Goal: Find specific page/section: Find specific page/section

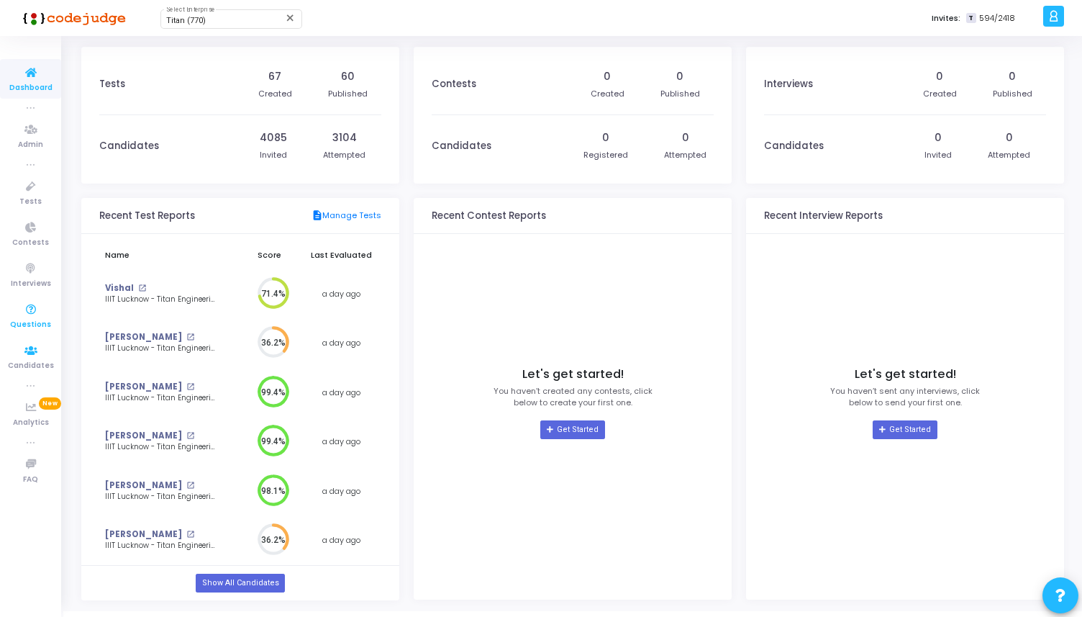
click at [27, 308] on icon at bounding box center [31, 310] width 30 height 18
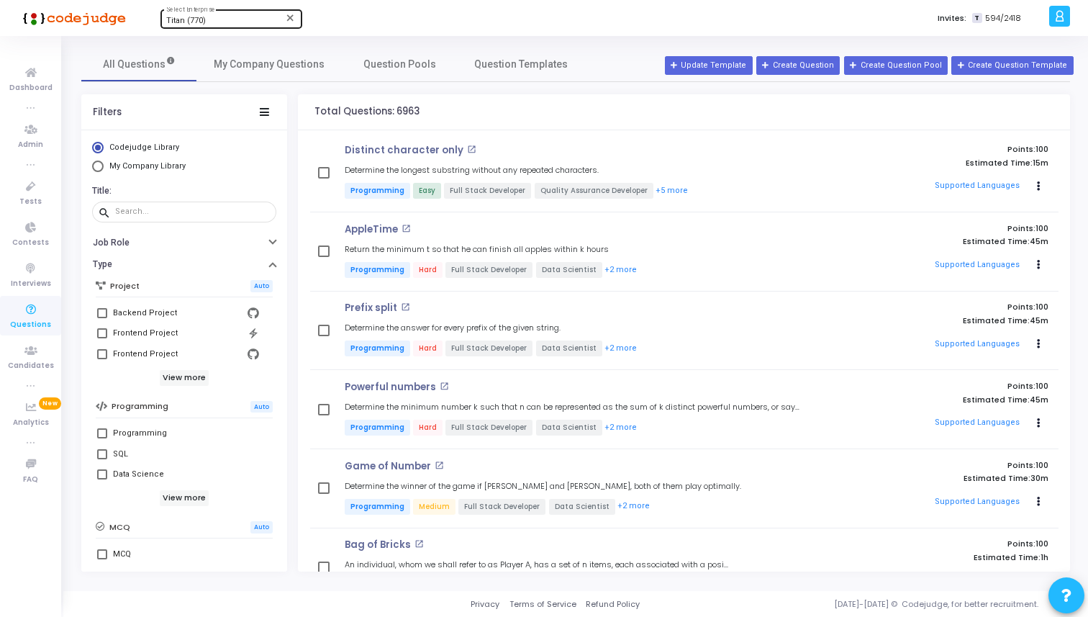
click at [237, 21] on div "Titan (770)" at bounding box center [224, 21] width 117 height 9
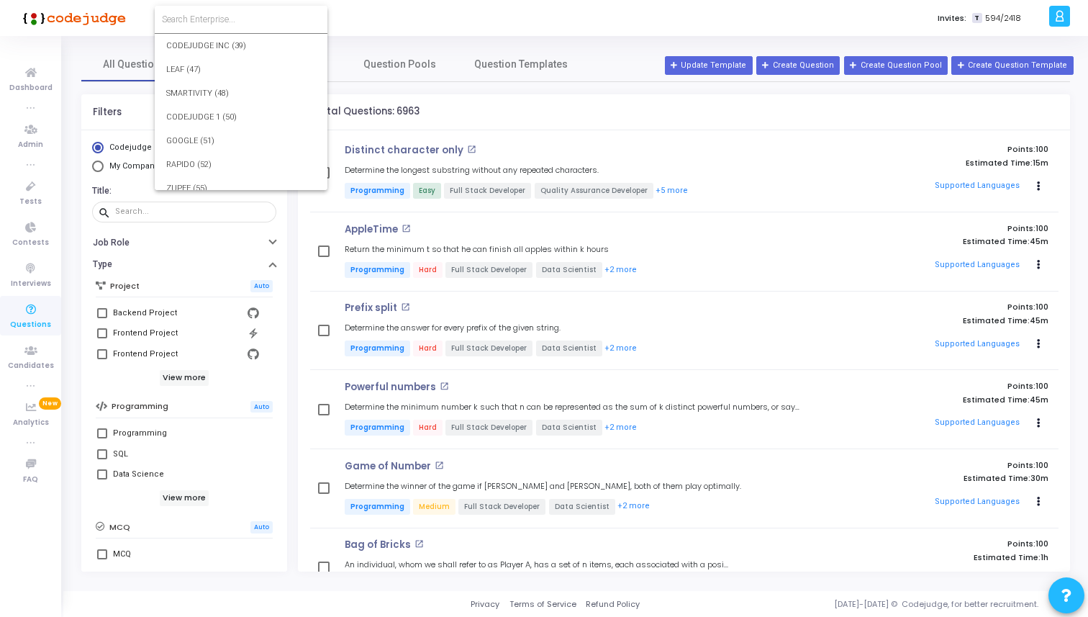
scroll to position [16592, 0]
click at [489, 17] on div at bounding box center [544, 308] width 1088 height 617
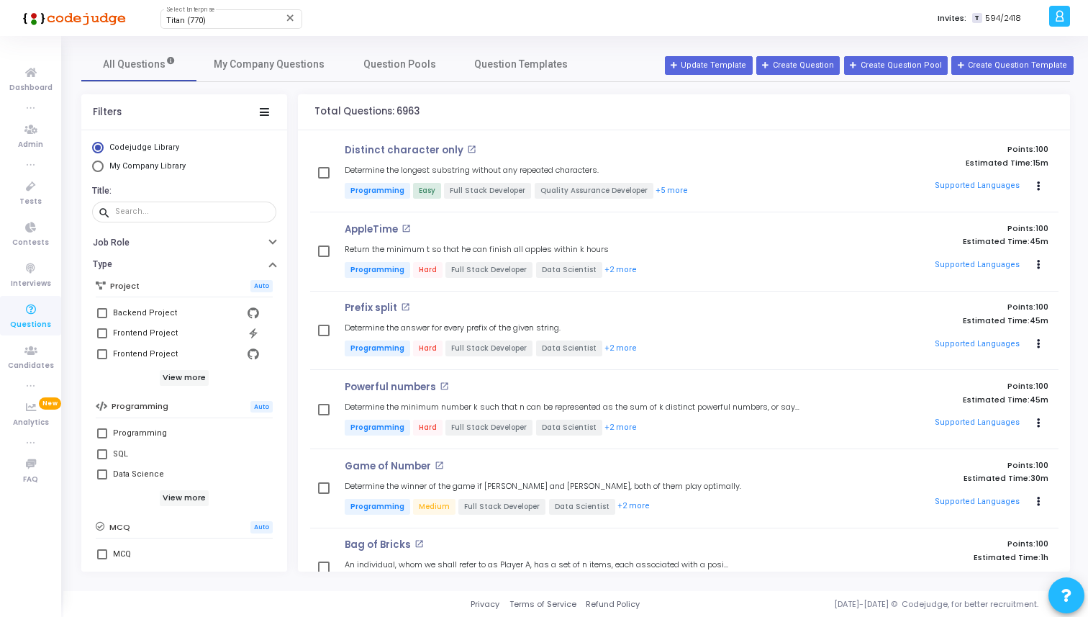
scroll to position [16565, 0]
click at [208, 14] on div "Titan (770) Select Enterprise" at bounding box center [231, 18] width 130 height 22
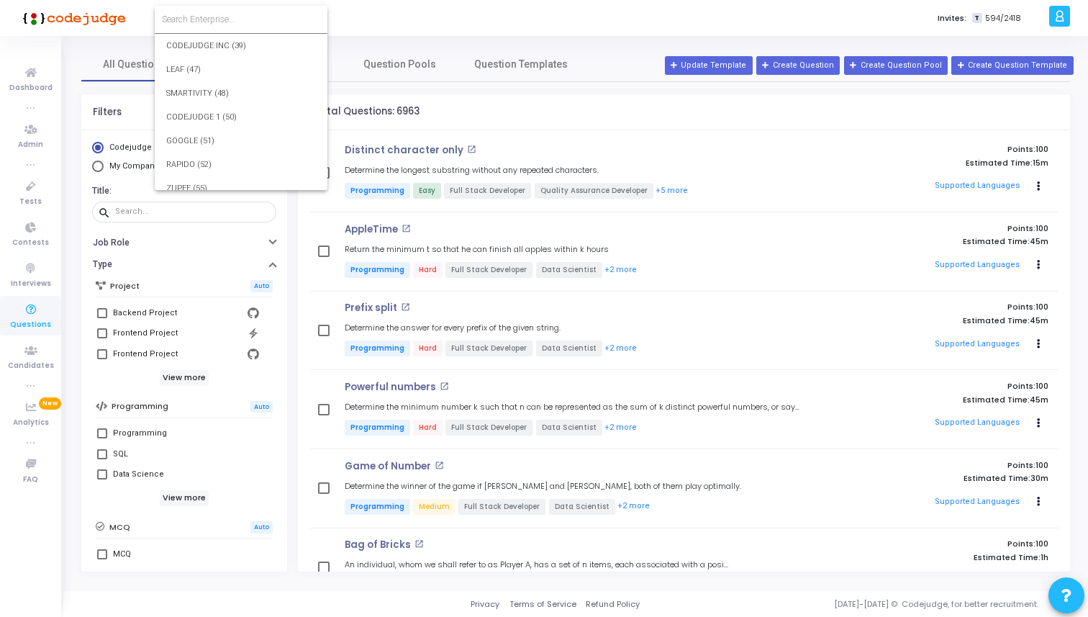
scroll to position [16592, 0]
click at [28, 135] on div at bounding box center [544, 308] width 1088 height 617
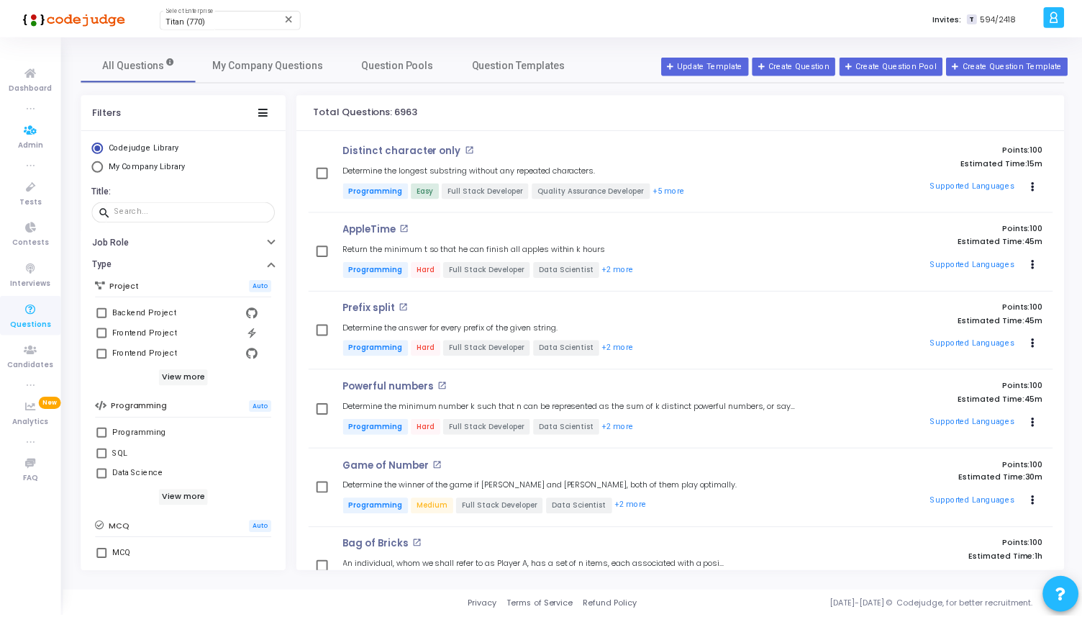
scroll to position [16565, 0]
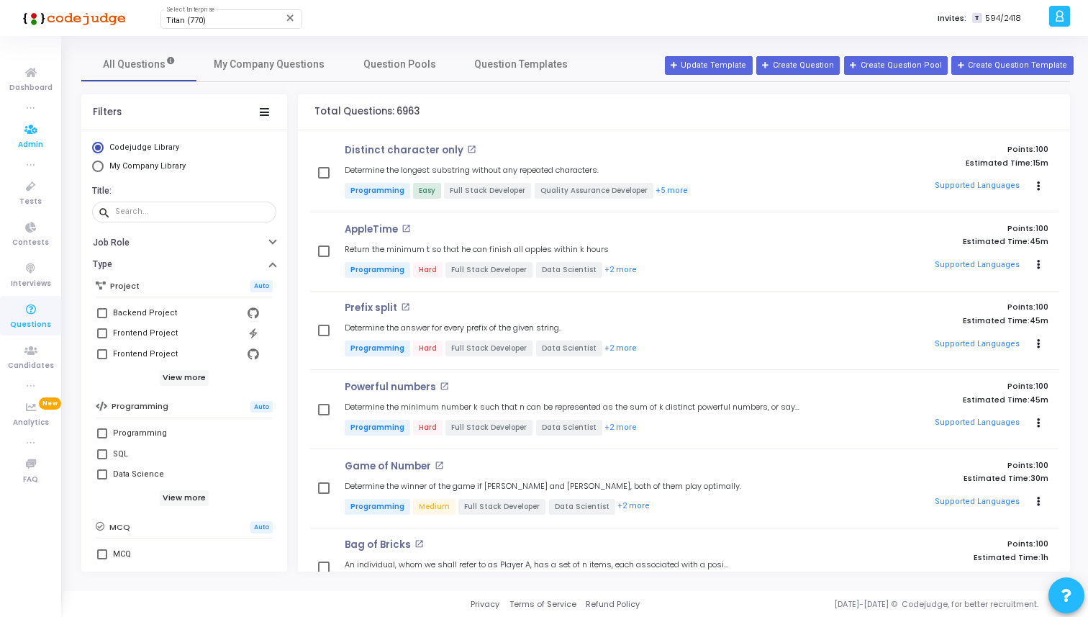
click at [35, 137] on icon at bounding box center [31, 130] width 30 height 18
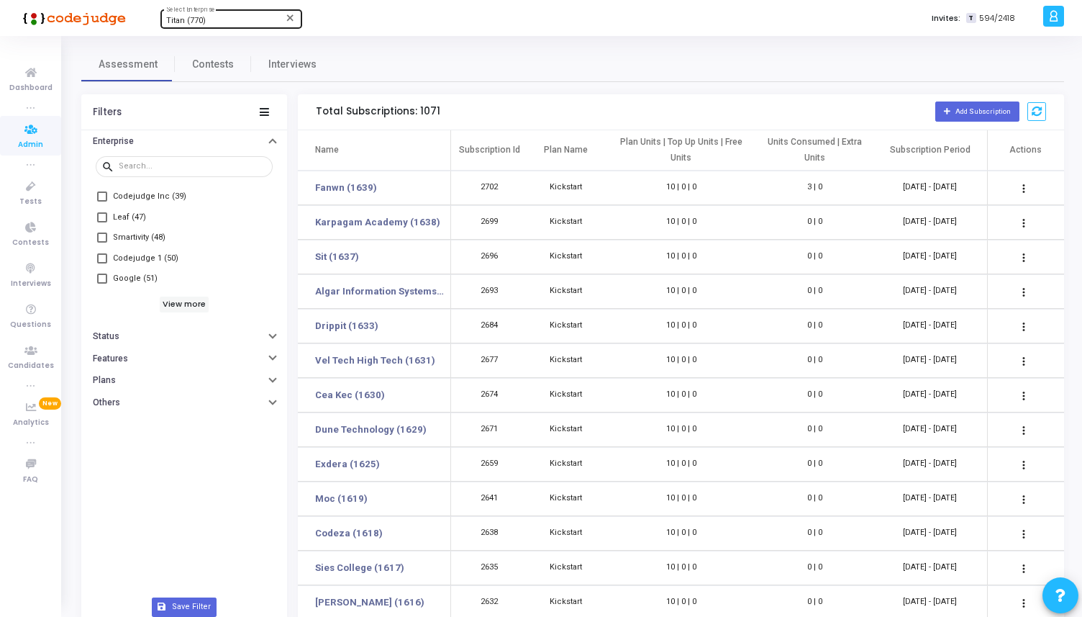
click at [198, 19] on span "Titan (770)" at bounding box center [186, 20] width 40 height 9
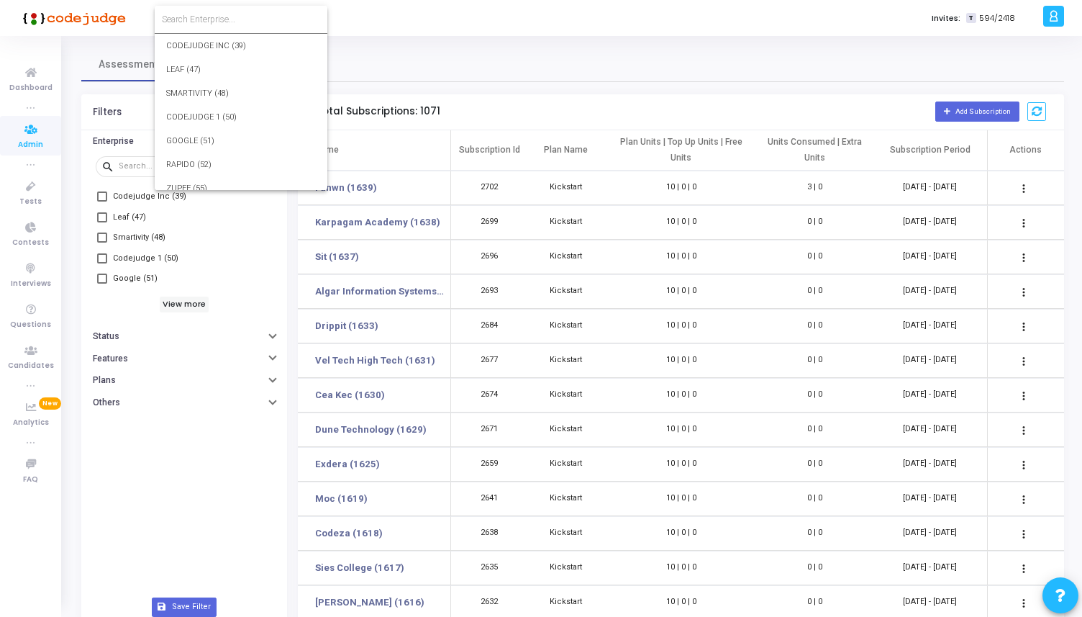
scroll to position [16592, 0]
click at [393, 21] on div at bounding box center [541, 308] width 1082 height 617
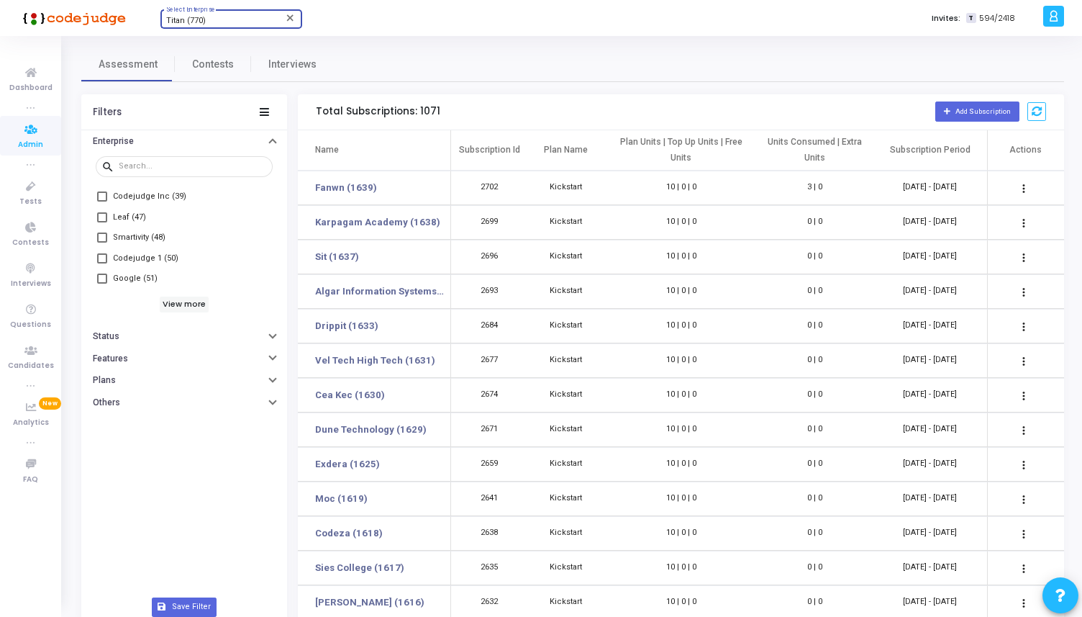
scroll to position [16565, 0]
